Goal: Find specific page/section: Find specific page/section

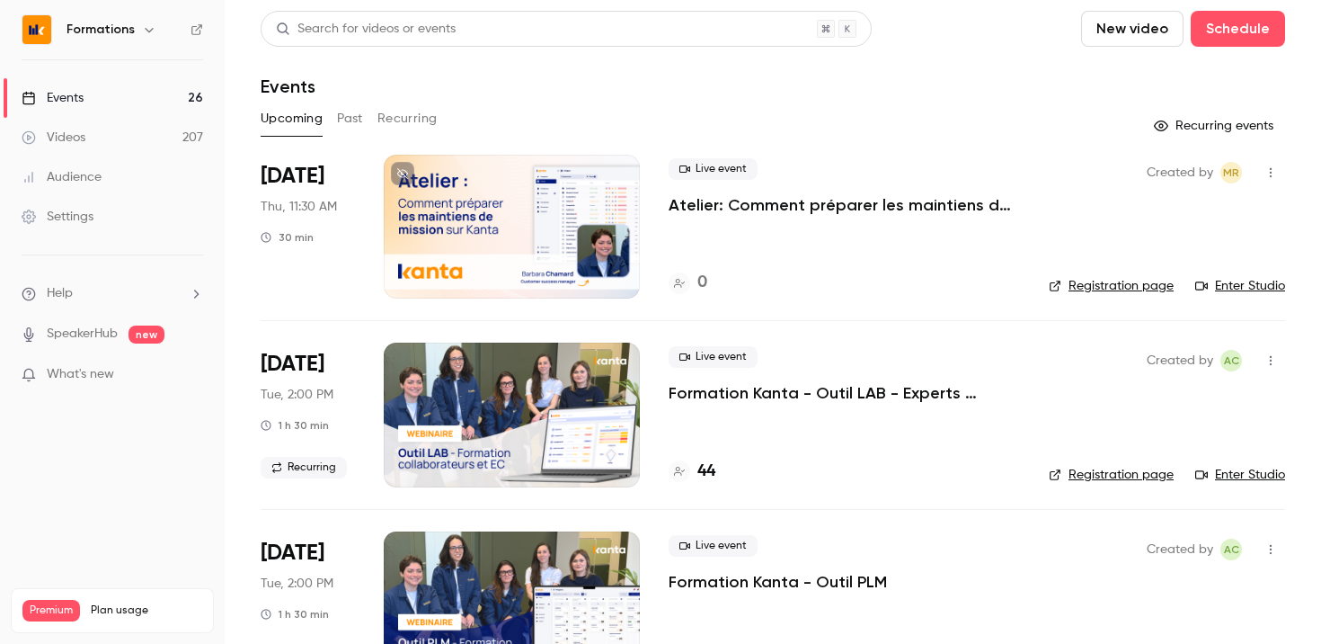
click at [387, 121] on button "Recurring" at bounding box center [408, 118] width 60 height 29
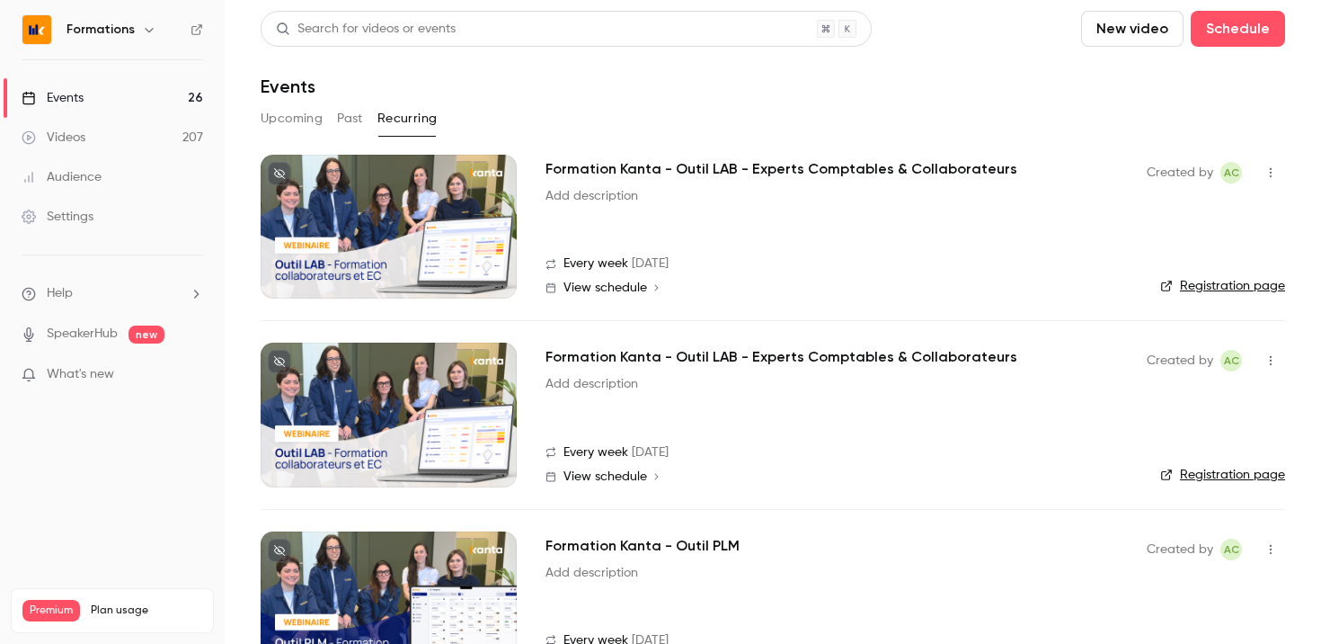
scroll to position [64, 0]
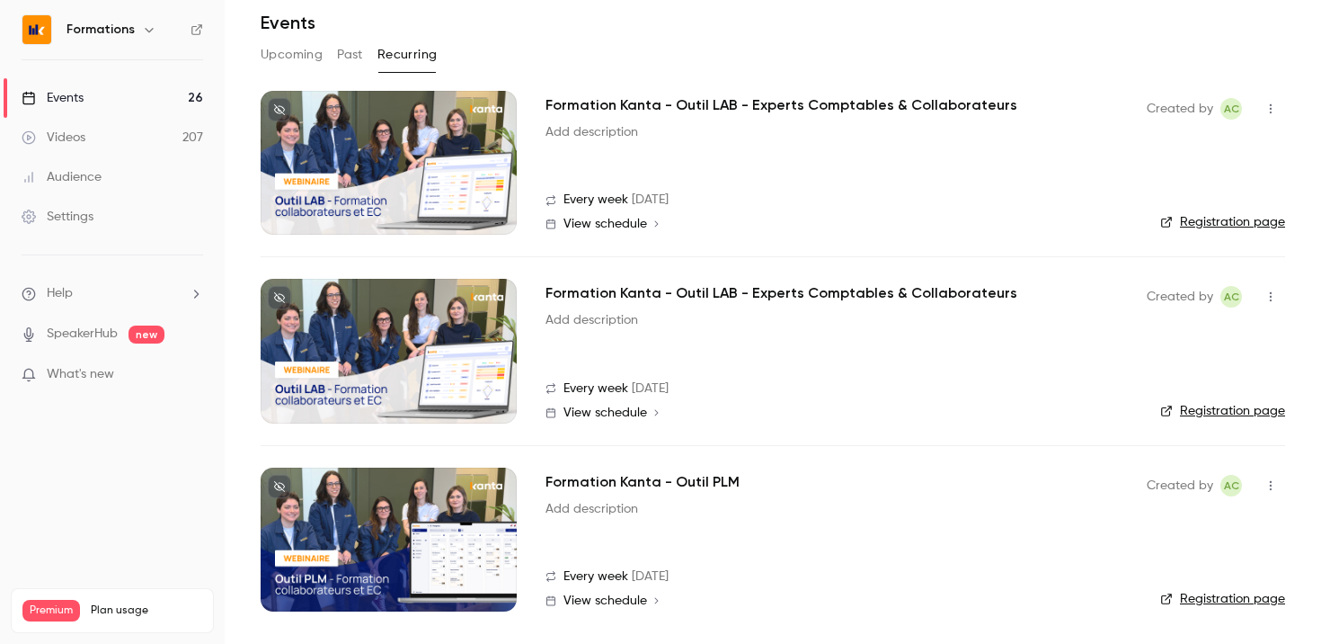
click at [635, 603] on span "View schedule" at bounding box center [606, 600] width 84 height 13
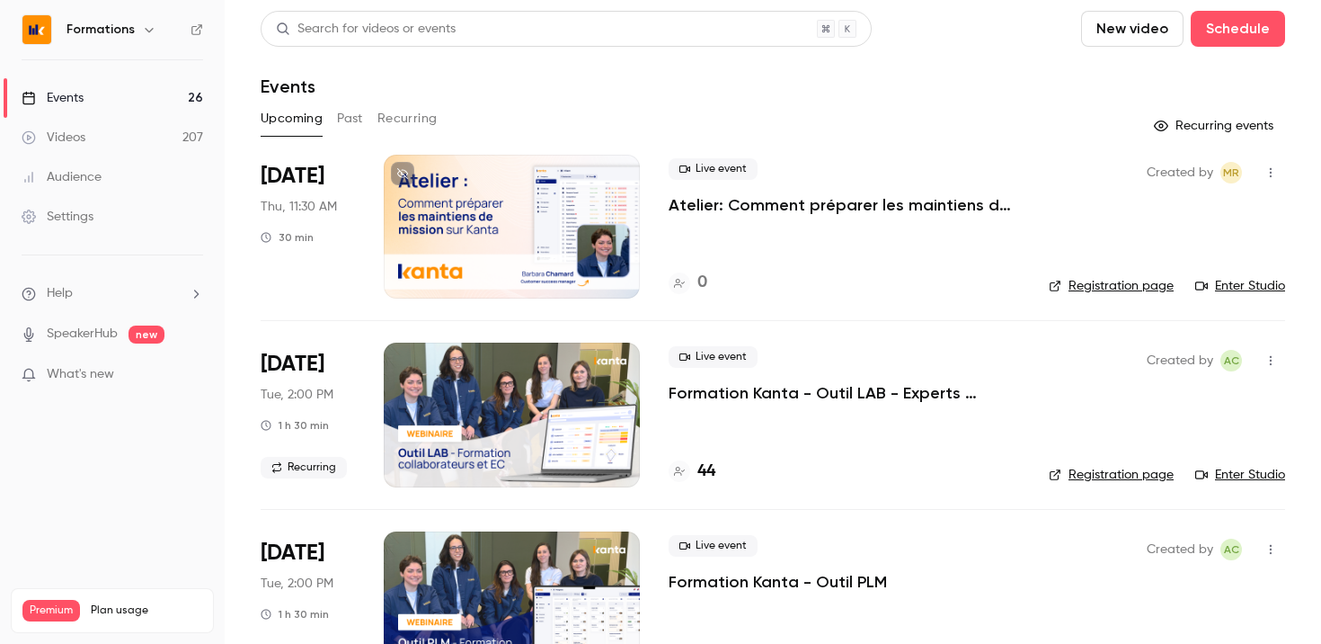
click at [426, 131] on button "Recurring" at bounding box center [408, 118] width 60 height 29
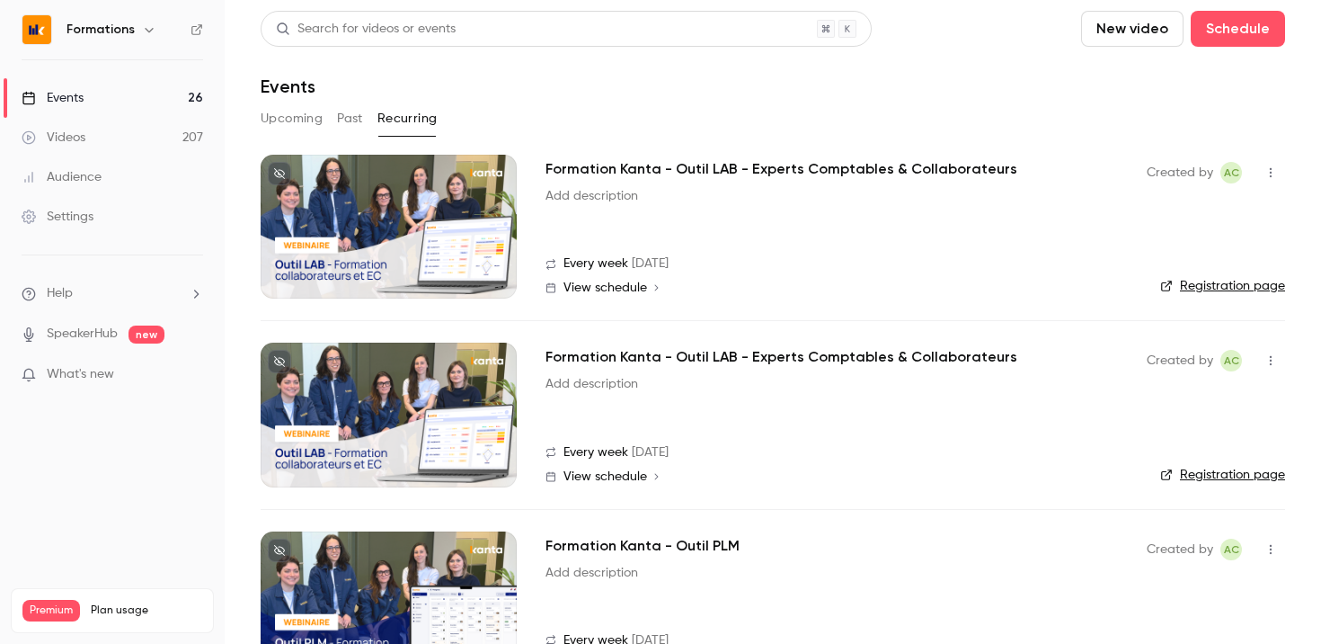
scroll to position [64, 0]
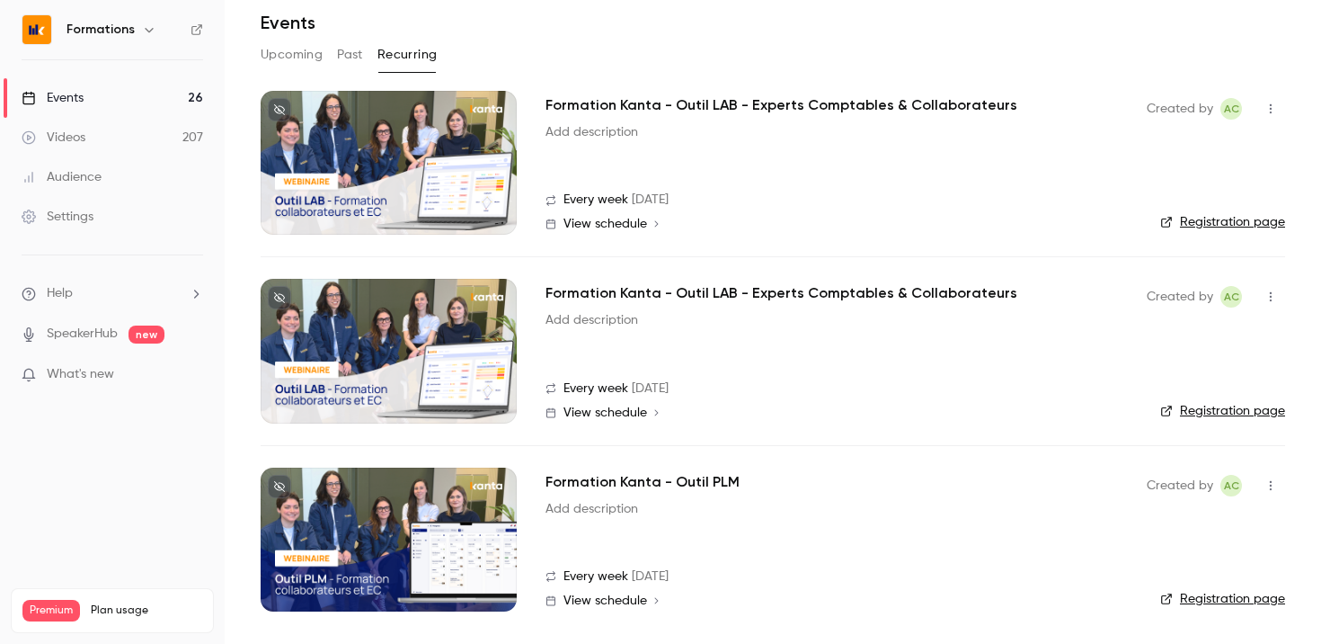
click at [1267, 605] on link "Registration page" at bounding box center [1222, 599] width 125 height 18
